Goal: Navigation & Orientation: Find specific page/section

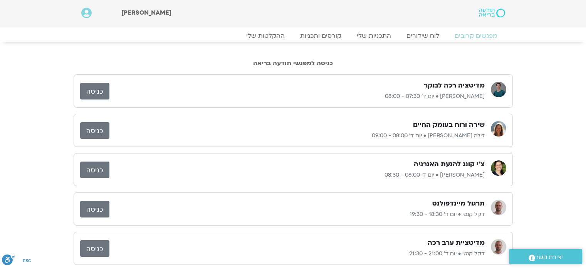
click at [97, 134] on link "כניסה" at bounding box center [94, 130] width 29 height 17
